Goal: Find specific page/section: Find specific page/section

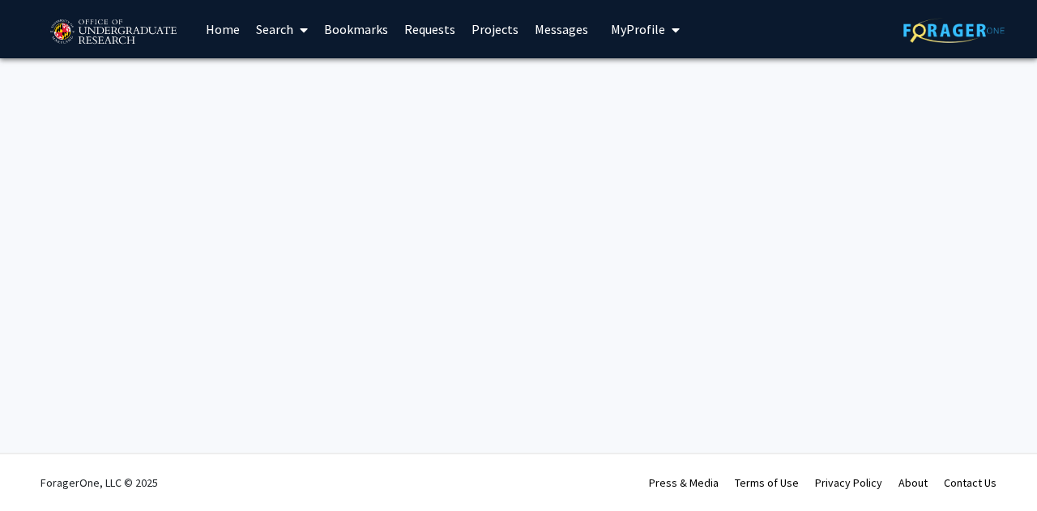
click at [491, 35] on link "Projects" at bounding box center [494, 29] width 63 height 57
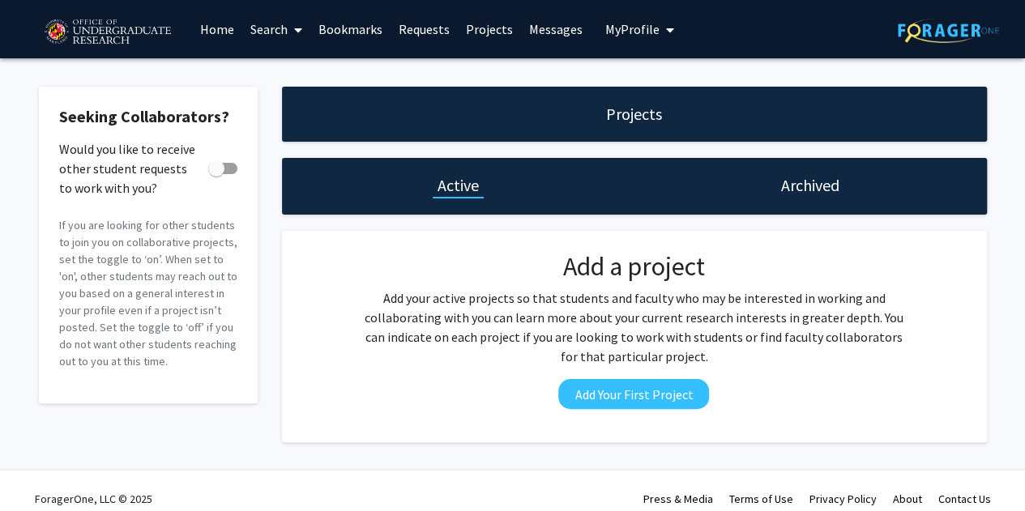
click at [266, 33] on link "Search" at bounding box center [276, 29] width 68 height 57
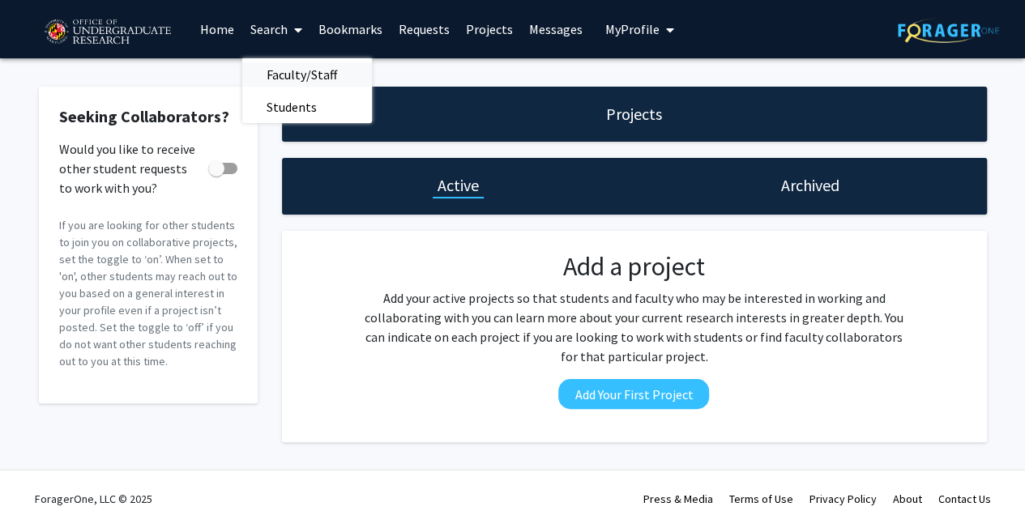
click at [281, 75] on span "Faculty/Staff" at bounding box center [301, 74] width 119 height 32
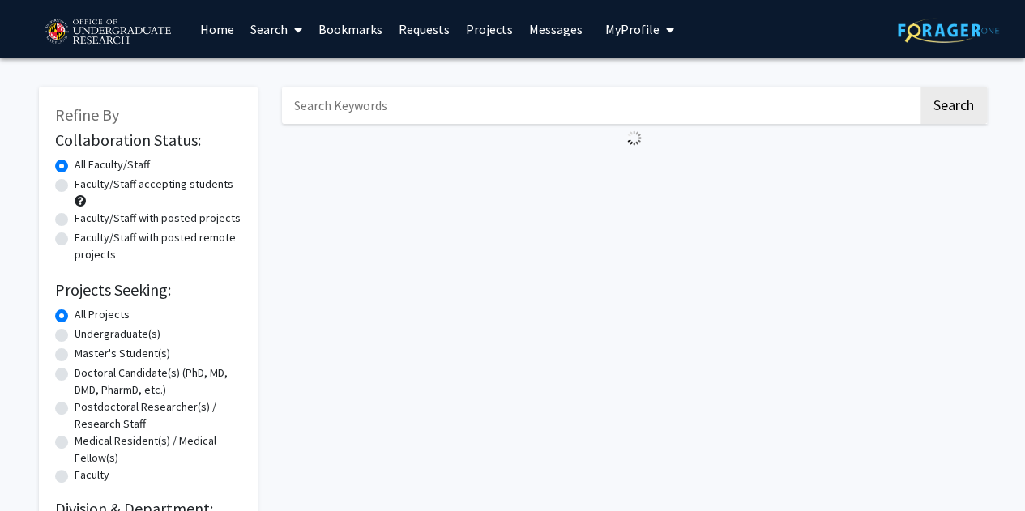
click at [352, 39] on link "Bookmarks" at bounding box center [350, 29] width 80 height 57
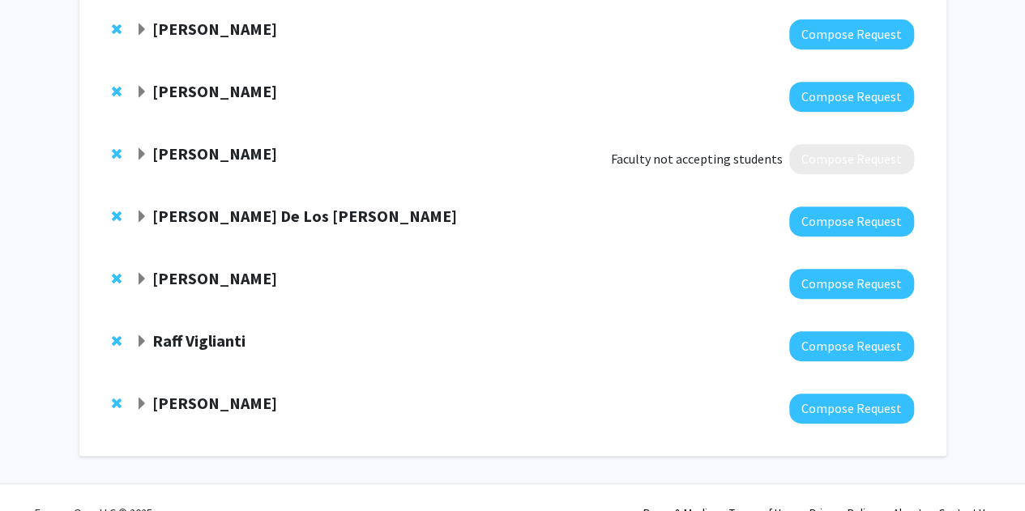
scroll to position [364, 0]
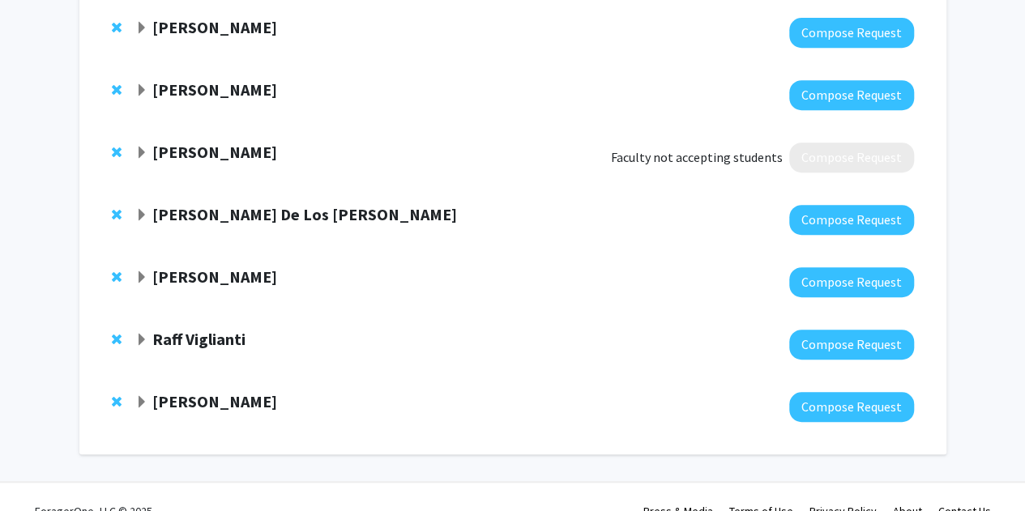
click at [170, 147] on strong "[PERSON_NAME]" at bounding box center [214, 152] width 125 height 20
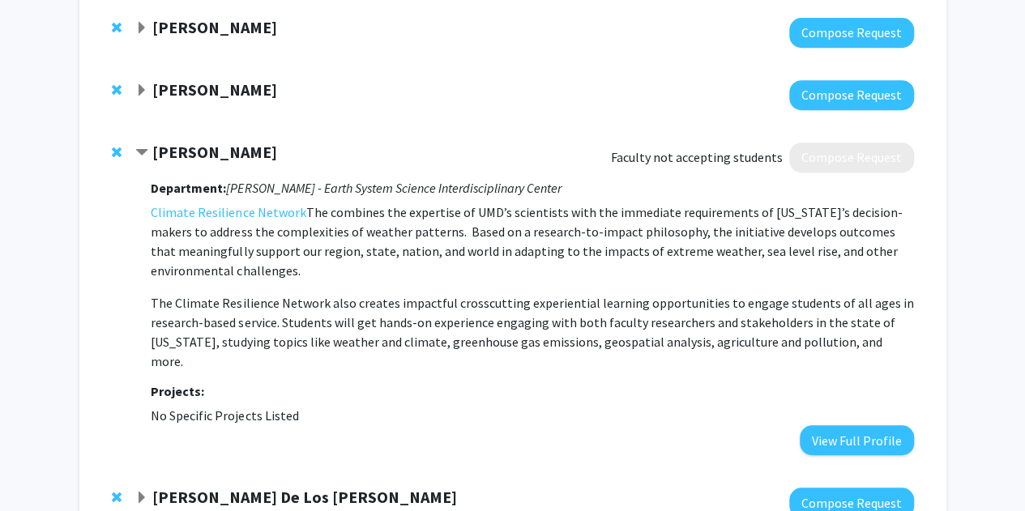
click at [170, 147] on strong "[PERSON_NAME]" at bounding box center [214, 152] width 125 height 20
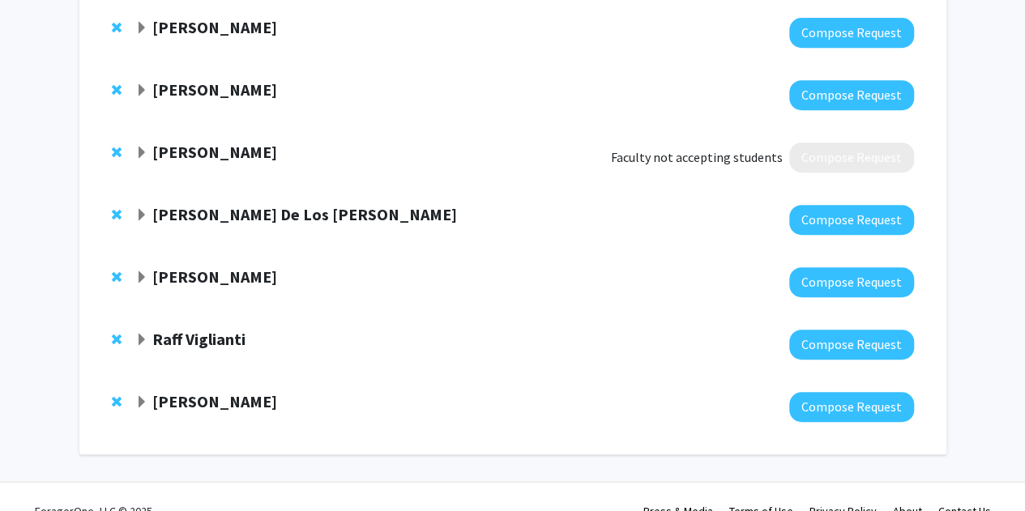
scroll to position [392, 0]
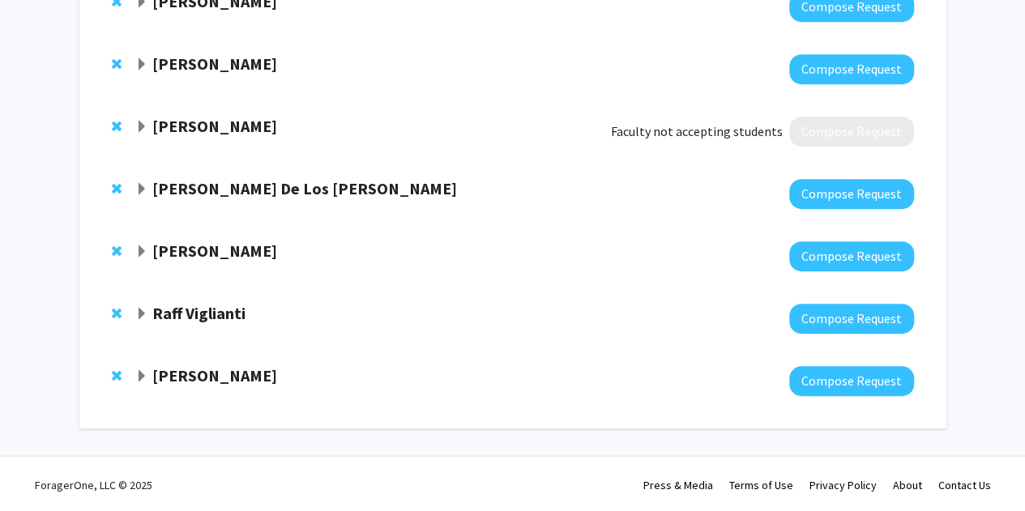
click at [215, 375] on strong "[PERSON_NAME]" at bounding box center [214, 375] width 125 height 20
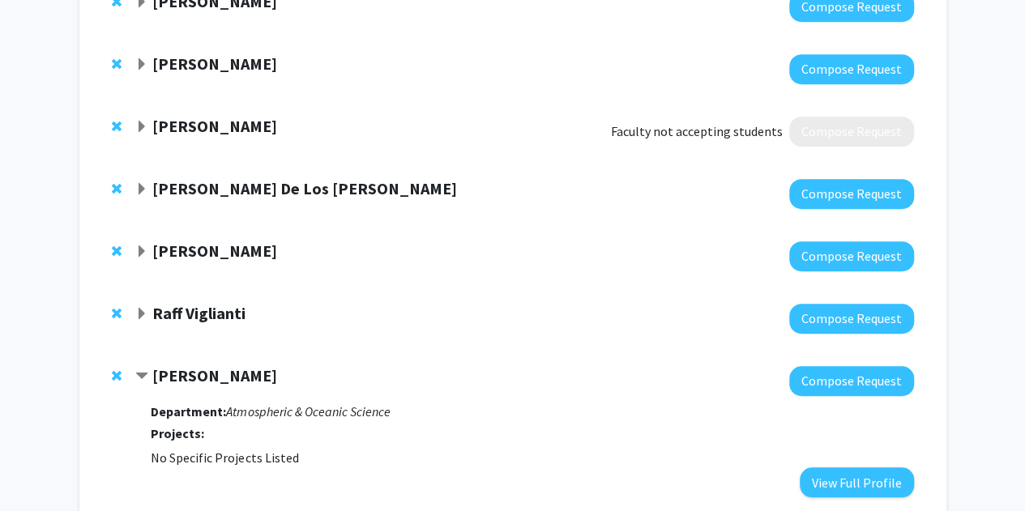
scroll to position [493, 0]
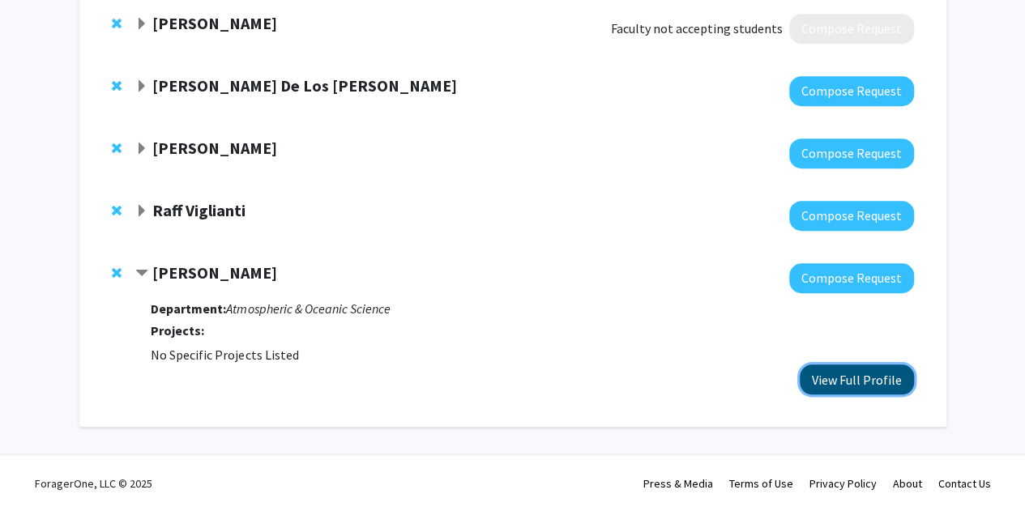
click at [860, 370] on button "View Full Profile" at bounding box center [856, 379] width 114 height 30
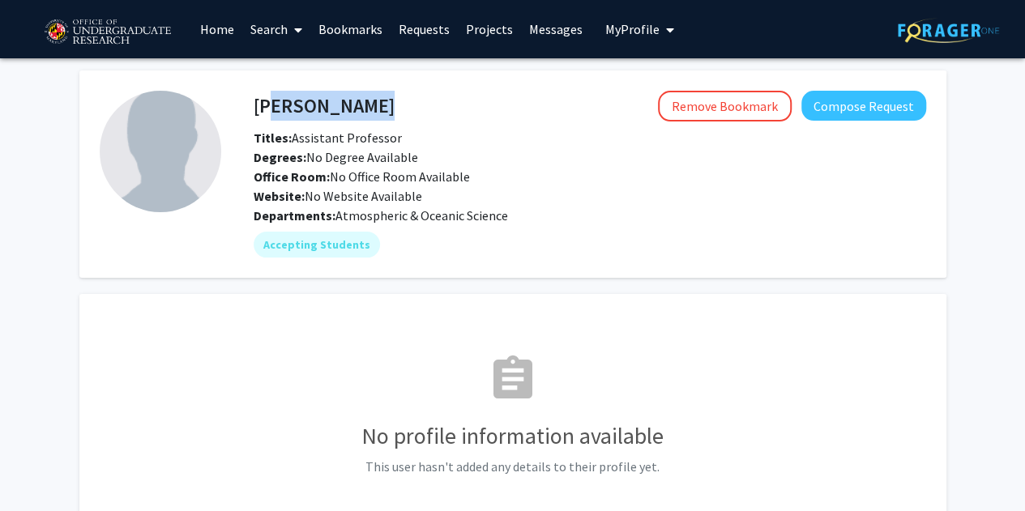
drag, startPoint x: 408, startPoint y: 107, endPoint x: 268, endPoint y: 113, distance: 140.3
click at [269, 113] on div "[PERSON_NAME] Remove Bookmark Compose Request" at bounding box center [589, 106] width 697 height 31
click at [261, 113] on h4 "[PERSON_NAME]" at bounding box center [324, 106] width 141 height 30
drag, startPoint x: 259, startPoint y: 108, endPoint x: 462, endPoint y: 100, distance: 202.6
click at [462, 100] on div "[PERSON_NAME] Remove Bookmark Compose Request" at bounding box center [589, 106] width 697 height 31
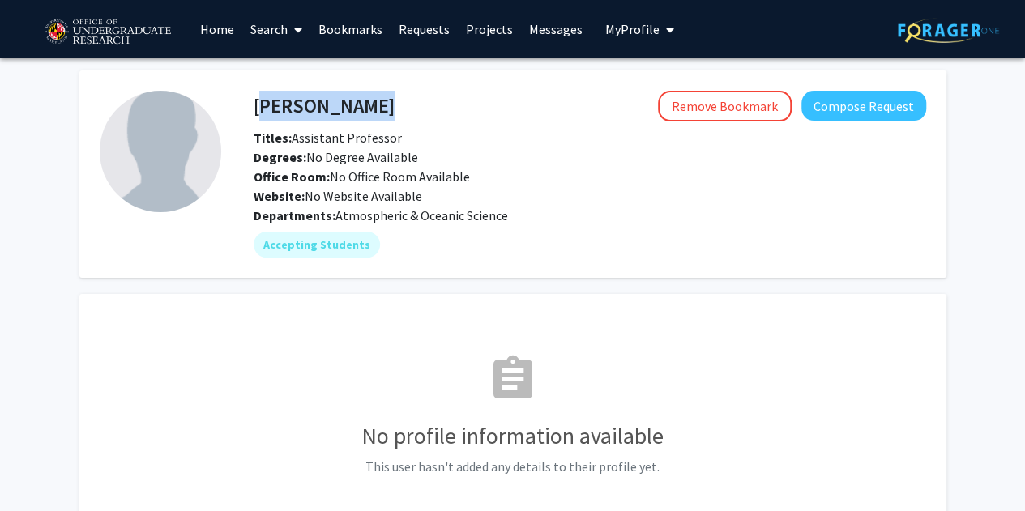
click at [462, 100] on div "Remove Bookmark Compose Request" at bounding box center [659, 106] width 531 height 31
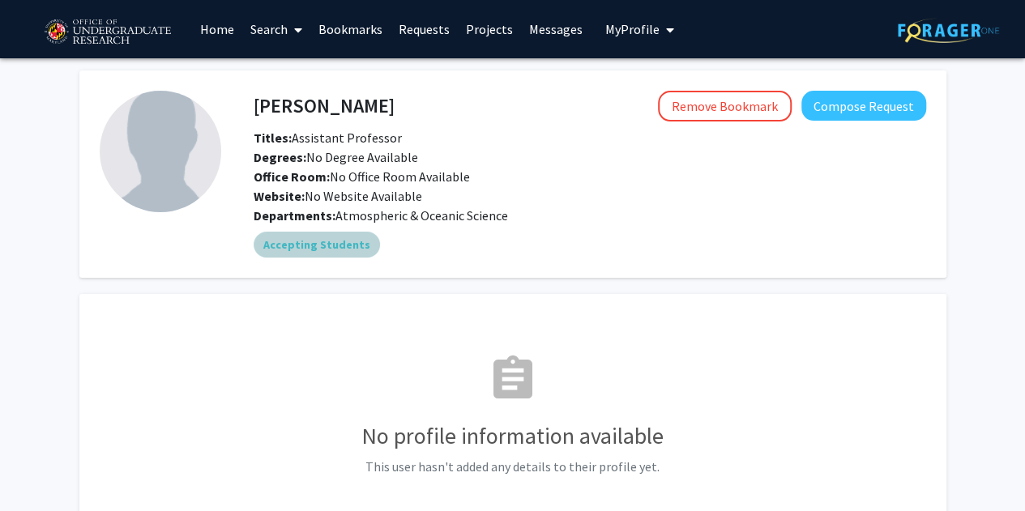
click at [279, 241] on mat-chip "Accepting Students" at bounding box center [317, 245] width 126 height 26
